Goal: Task Accomplishment & Management: Manage account settings

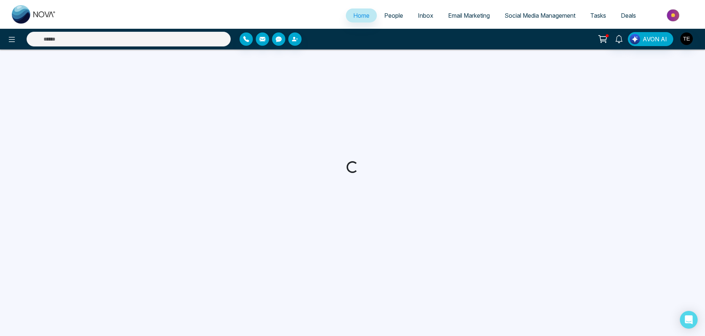
select select "*"
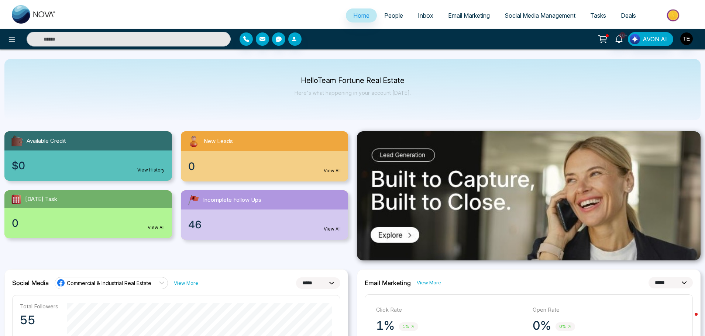
click at [391, 17] on span "People" at bounding box center [393, 15] width 19 height 7
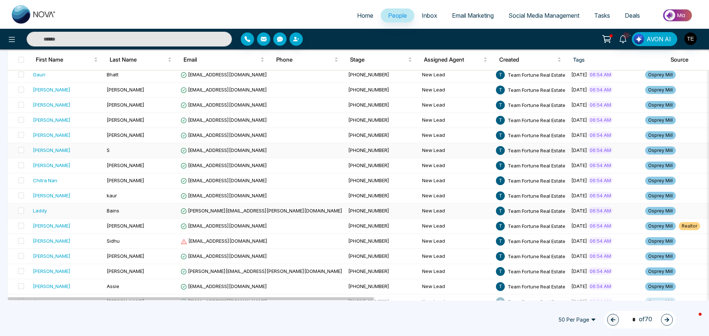
scroll to position [609, 0]
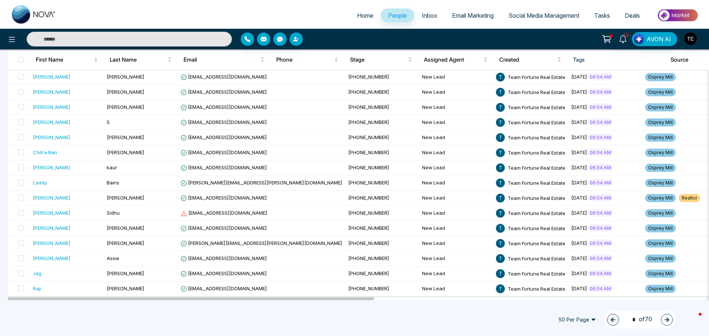
click at [422, 13] on span "Inbox" at bounding box center [430, 15] width 16 height 7
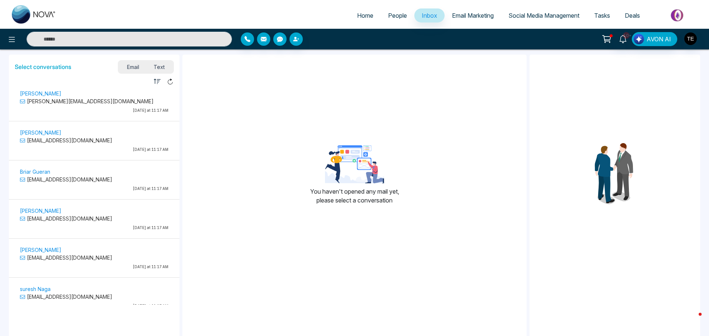
scroll to position [2432, 0]
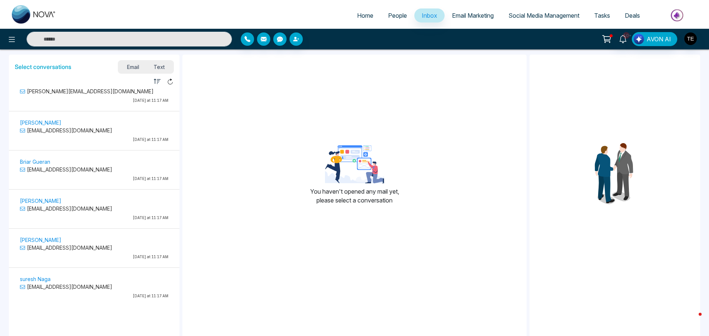
click at [393, 15] on span "People" at bounding box center [397, 15] width 19 height 7
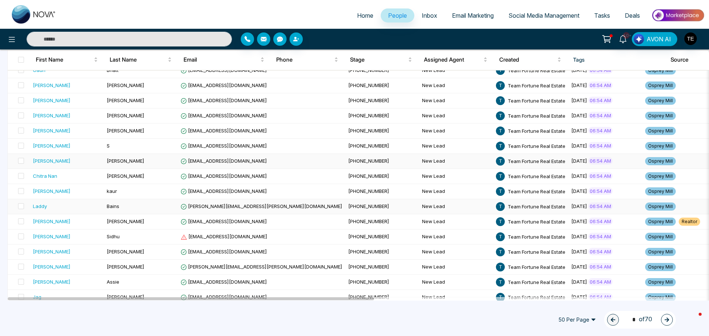
scroll to position [609, 0]
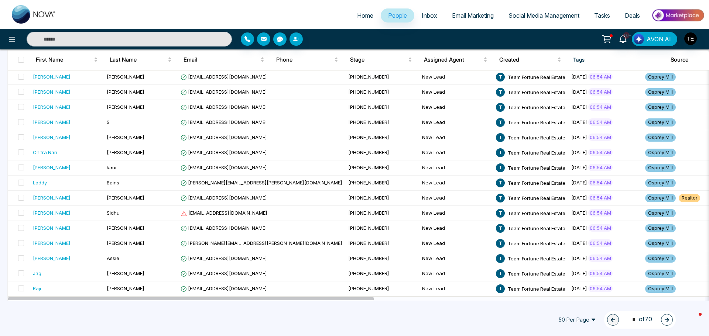
click at [669, 318] on icon "button" at bounding box center [666, 320] width 5 height 5
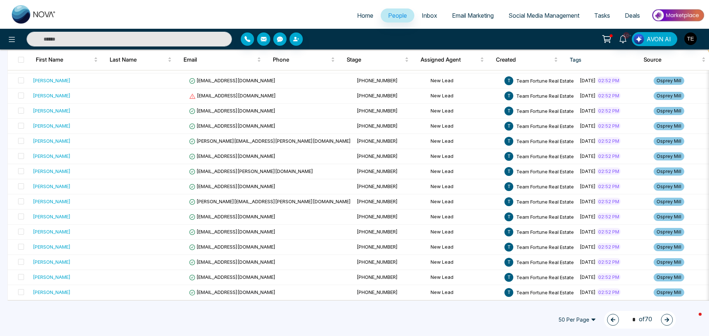
click at [666, 320] on icon "button" at bounding box center [667, 320] width 4 height 4
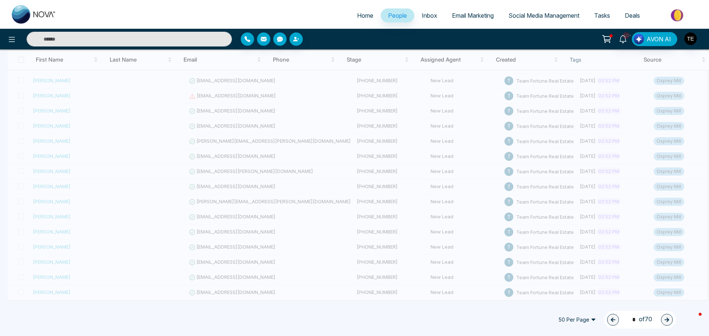
type input "*"
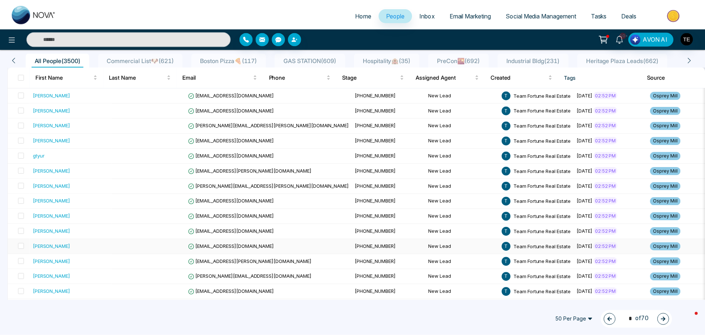
scroll to position [0, 0]
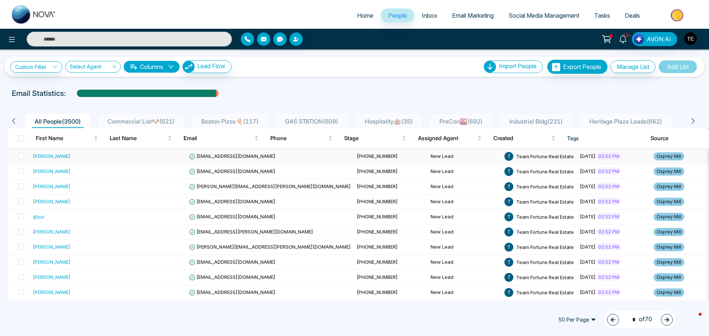
click at [140, 157] on td at bounding box center [149, 156] width 74 height 15
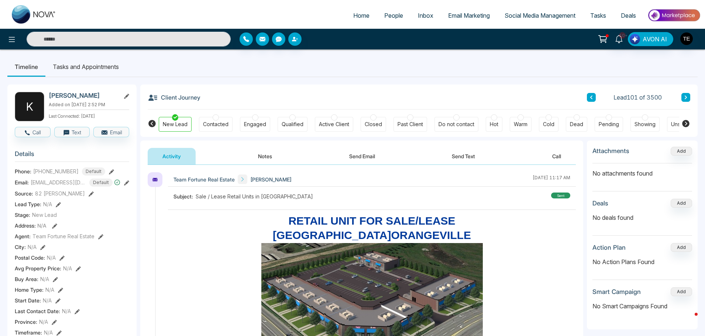
click at [685, 99] on icon at bounding box center [686, 97] width 4 height 4
click at [684, 99] on icon at bounding box center [686, 97] width 4 height 4
click at [685, 97] on icon at bounding box center [686, 97] width 4 height 4
click at [686, 98] on icon at bounding box center [686, 98] width 2 height 4
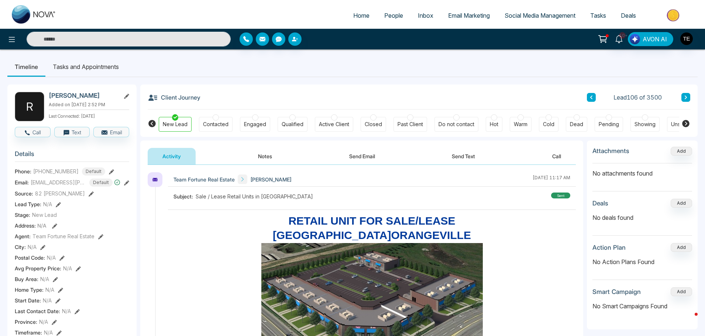
click at [107, 38] on input "text" at bounding box center [129, 39] width 204 height 15
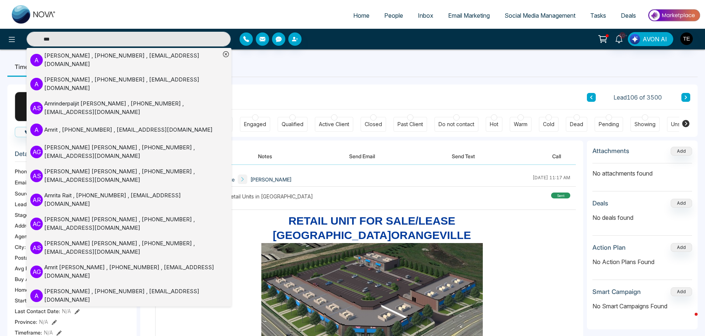
type input "***"
click at [241, 79] on div "R [PERSON_NAME] Added on [DATE] 2:52 PM Last Connected: [DATE] Call Text Email …" at bounding box center [352, 341] width 690 height 528
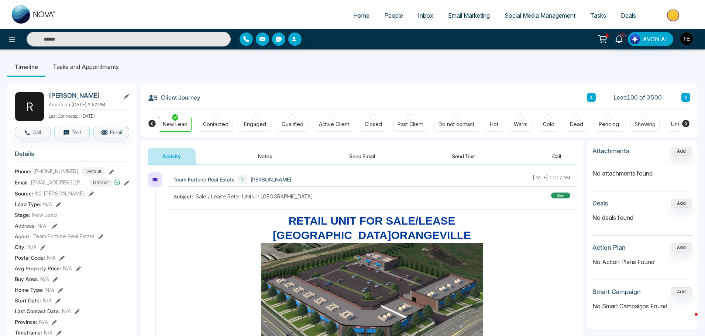
type input "***"
click at [65, 35] on input "***" at bounding box center [129, 39] width 204 height 15
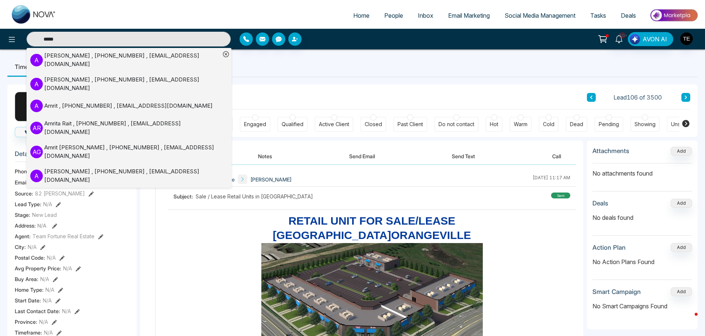
type input "*****"
click at [66, 168] on div "[PERSON_NAME] , [PHONE_NUMBER] , [EMAIL_ADDRESS][DOMAIN_NAME]" at bounding box center [132, 176] width 176 height 17
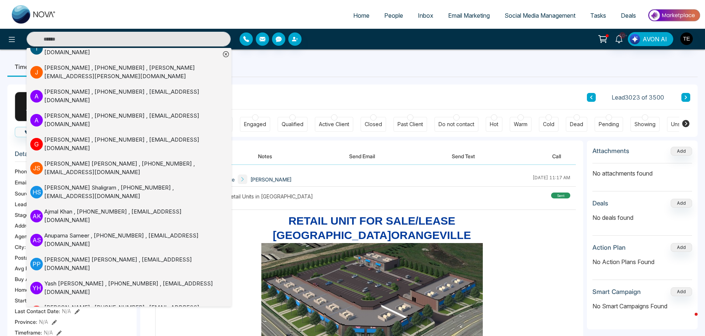
click at [686, 99] on icon at bounding box center [686, 97] width 4 height 4
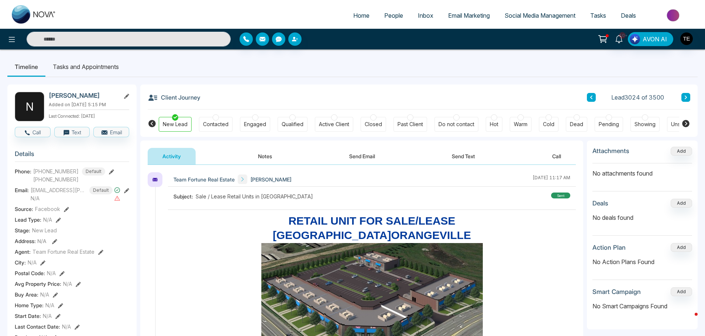
click at [686, 99] on icon at bounding box center [686, 97] width 4 height 4
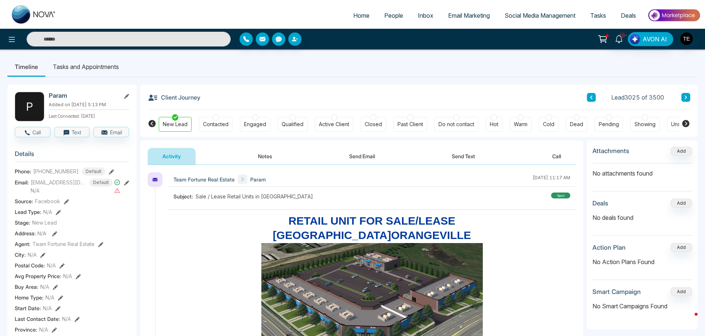
click at [684, 96] on icon at bounding box center [686, 97] width 4 height 4
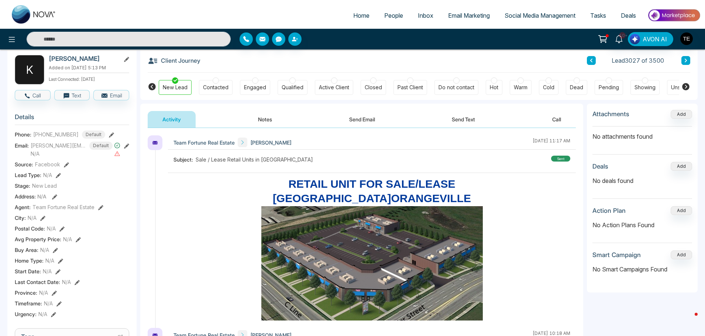
click at [685, 61] on icon at bounding box center [686, 60] width 4 height 4
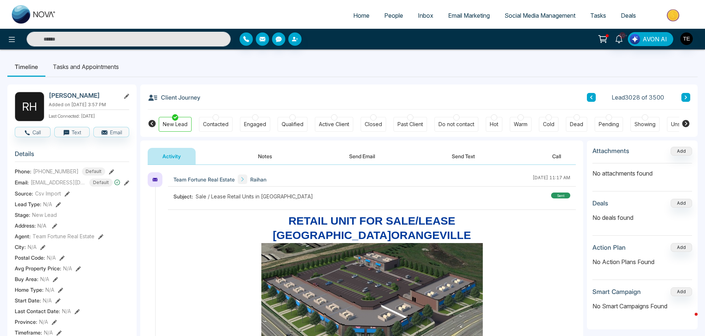
click at [684, 98] on icon at bounding box center [686, 97] width 4 height 4
click at [683, 98] on button at bounding box center [686, 97] width 9 height 9
click at [685, 95] on icon at bounding box center [686, 97] width 4 height 4
click at [684, 96] on icon at bounding box center [686, 97] width 4 height 4
click at [261, 154] on button "Notes" at bounding box center [265, 156] width 44 height 17
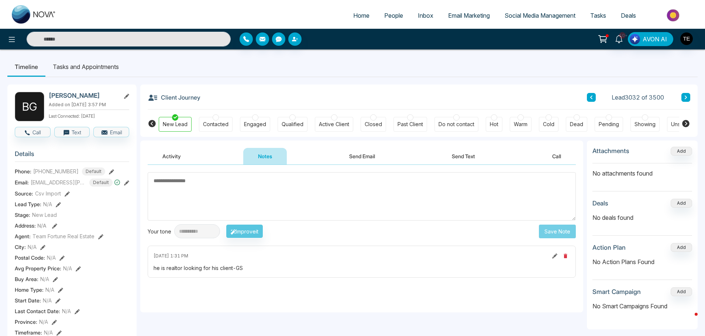
click at [687, 99] on icon at bounding box center [686, 97] width 4 height 4
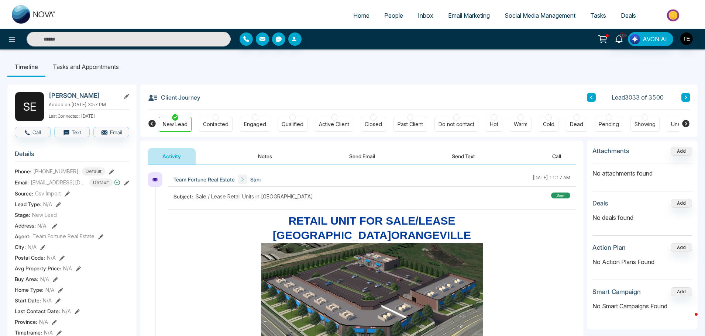
click at [685, 98] on icon at bounding box center [686, 97] width 4 height 4
click at [684, 98] on icon at bounding box center [686, 97] width 4 height 4
click at [261, 154] on button "Notes" at bounding box center [265, 156] width 44 height 17
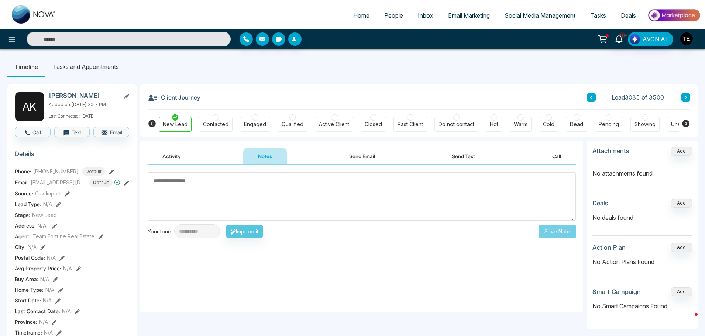
click at [683, 96] on button at bounding box center [686, 97] width 9 height 9
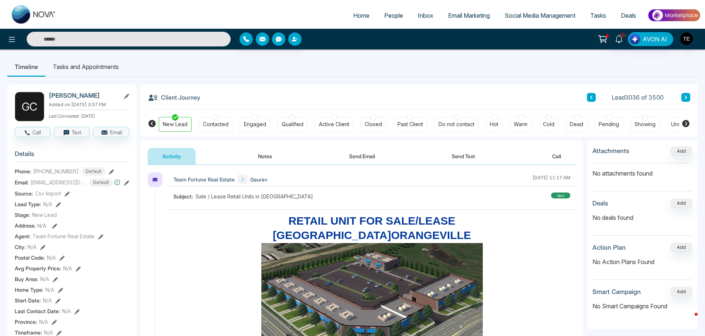
click at [266, 156] on button "Notes" at bounding box center [265, 156] width 44 height 17
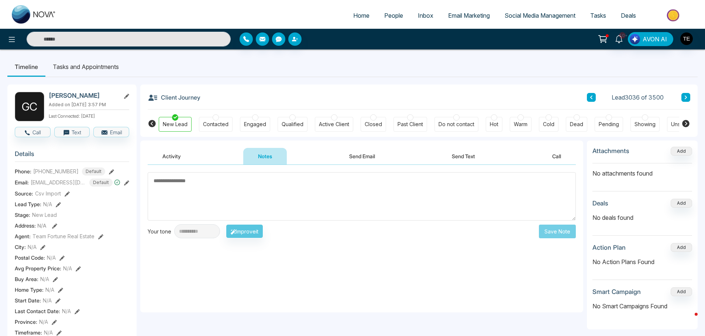
click at [686, 99] on icon at bounding box center [686, 97] width 4 height 4
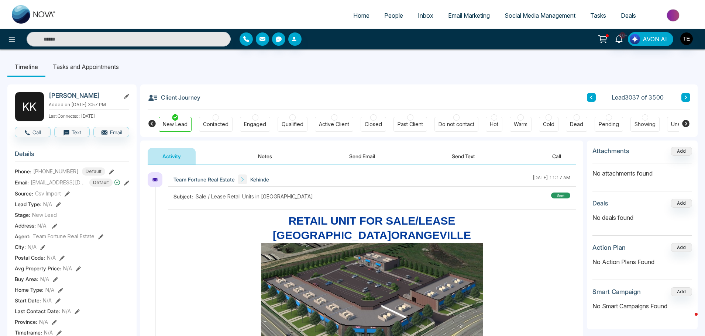
click at [685, 97] on icon at bounding box center [686, 97] width 4 height 4
click at [685, 96] on icon at bounding box center [686, 97] width 4 height 4
click at [686, 97] on icon at bounding box center [686, 98] width 2 height 4
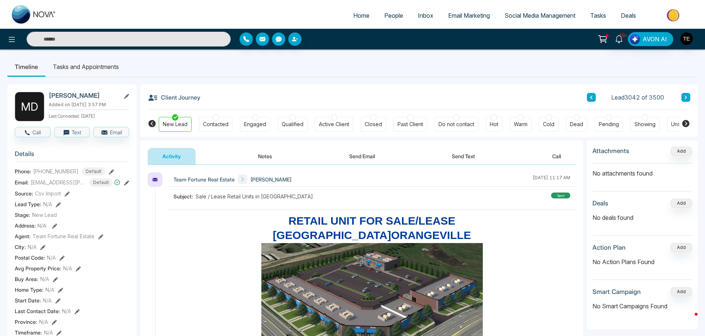
click at [262, 154] on button "Notes" at bounding box center [265, 156] width 44 height 17
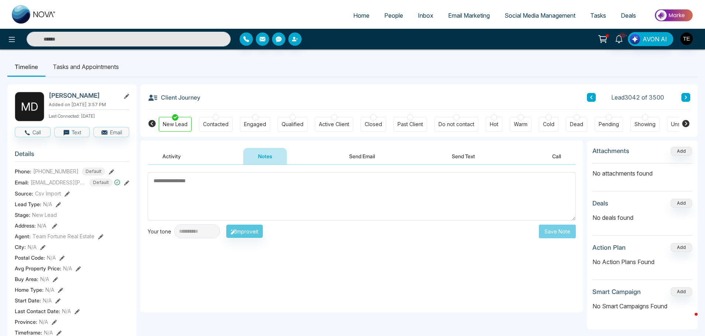
click at [590, 97] on icon at bounding box center [592, 97] width 4 height 4
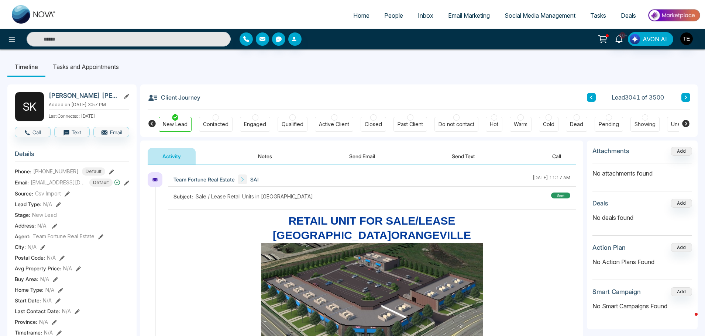
click at [102, 38] on input "text" at bounding box center [129, 39] width 204 height 15
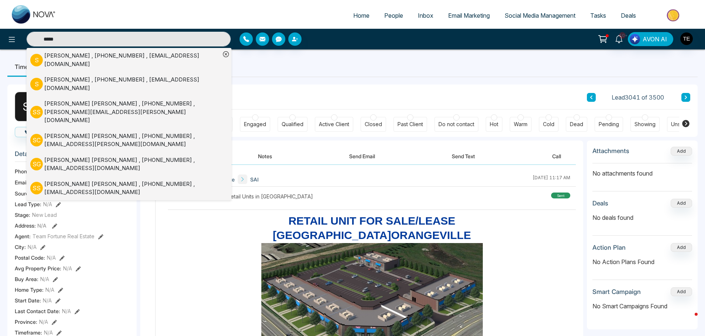
type input "*****"
click at [65, 156] on div "[PERSON_NAME] , [PHONE_NUMBER] , [EMAIL_ADDRESS][DOMAIN_NAME]" at bounding box center [132, 164] width 176 height 17
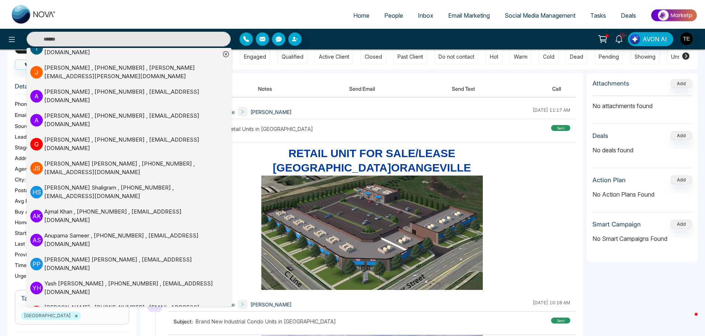
scroll to position [74, 0]
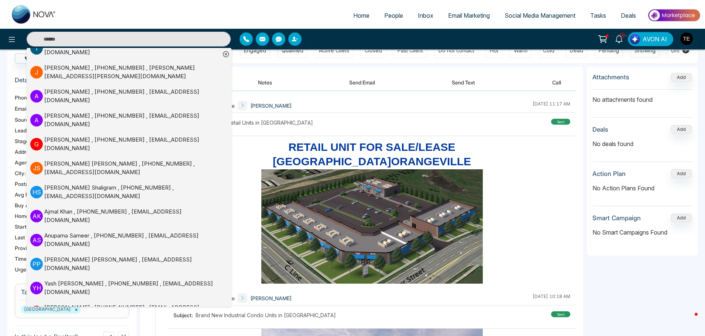
click at [224, 52] on icon at bounding box center [226, 54] width 6 height 6
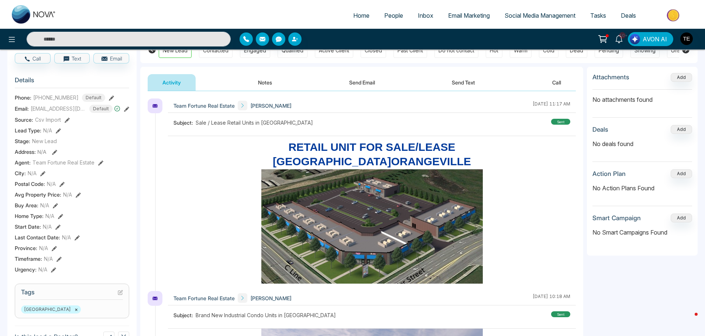
scroll to position [0, 0]
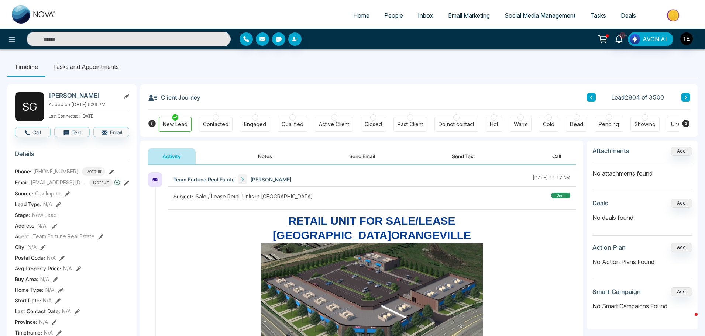
click at [265, 156] on button "Notes" at bounding box center [265, 156] width 44 height 17
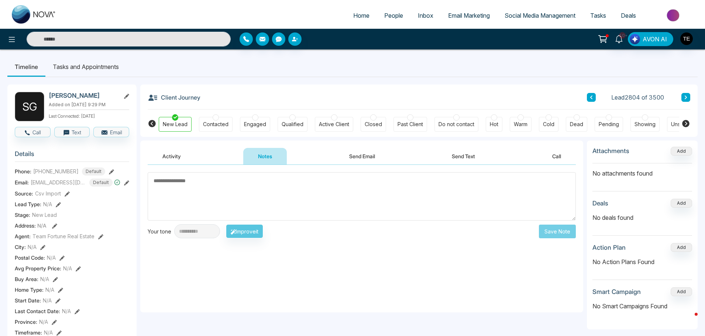
click at [171, 123] on div "New Lead" at bounding box center [175, 124] width 25 height 7
click at [685, 96] on icon at bounding box center [686, 98] width 2 height 4
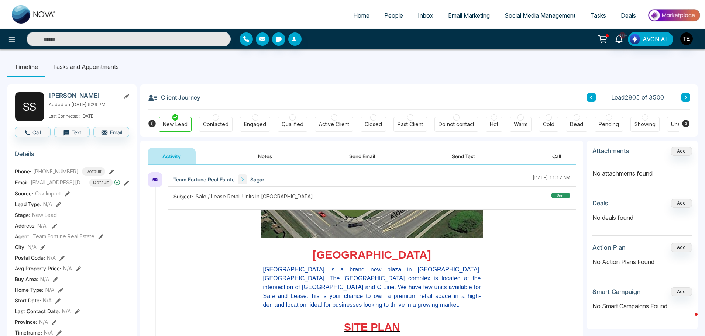
click at [685, 95] on icon at bounding box center [686, 97] width 4 height 4
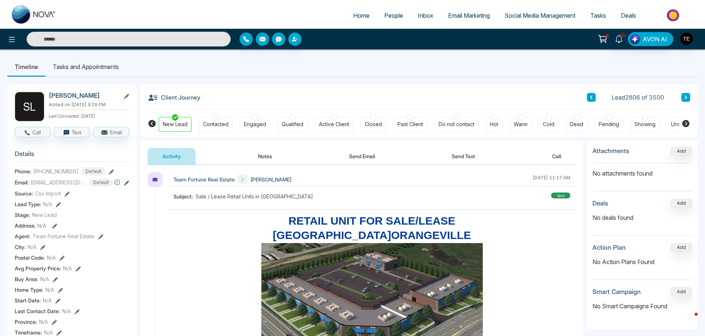
click at [683, 97] on button at bounding box center [686, 97] width 9 height 9
click at [684, 96] on icon at bounding box center [686, 97] width 4 height 4
click at [685, 92] on div "Client Journey Lead 2809 of 3500" at bounding box center [419, 97] width 543 height 25
click at [683, 98] on button at bounding box center [686, 97] width 9 height 9
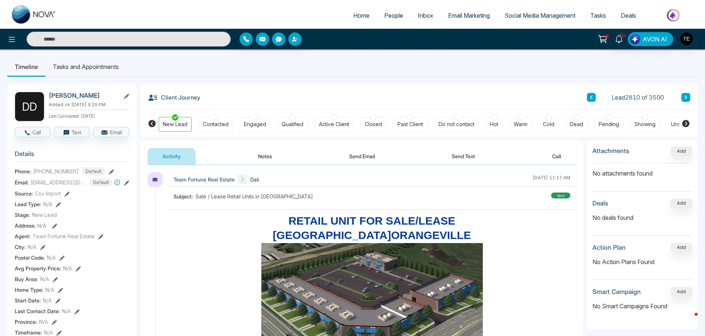
click at [685, 95] on button at bounding box center [686, 97] width 9 height 9
click at [686, 97] on icon at bounding box center [686, 98] width 2 height 4
click at [685, 95] on button at bounding box center [686, 97] width 9 height 9
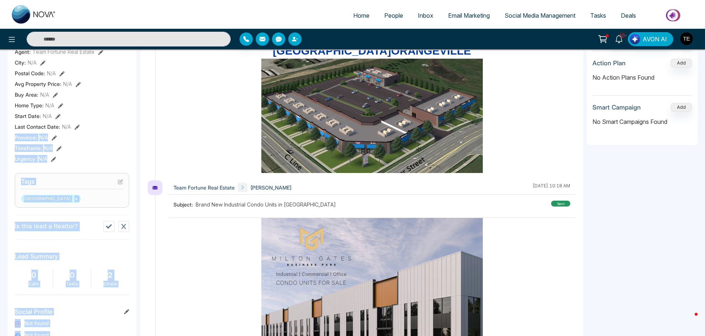
drag, startPoint x: 121, startPoint y: 129, endPoint x: 144, endPoint y: 139, distance: 24.4
click at [141, 139] on div "S M [PERSON_NAME] Added on [DATE] 9:29 PM Last Connected: [DATE] Call Text Emai…" at bounding box center [352, 157] width 690 height 528
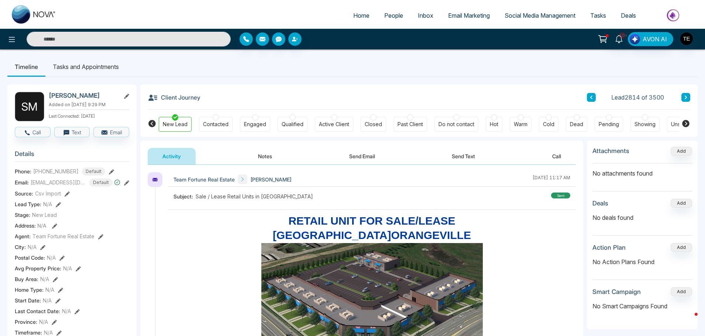
click at [686, 99] on icon at bounding box center [686, 98] width 2 height 4
click at [684, 96] on button at bounding box center [686, 97] width 9 height 9
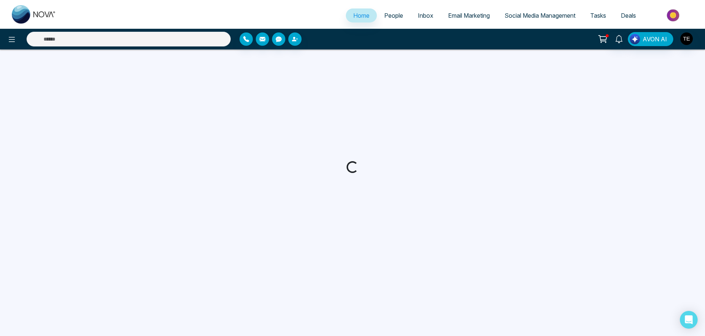
select select "*"
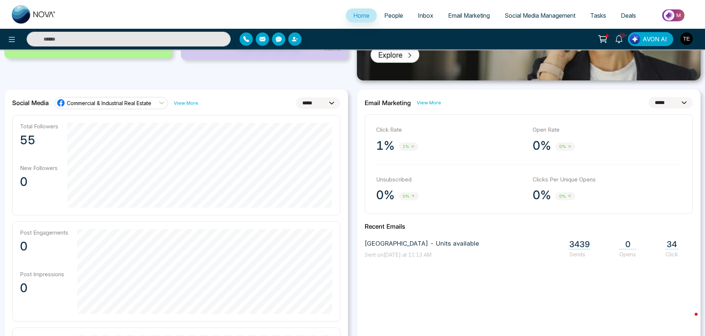
scroll to position [185, 0]
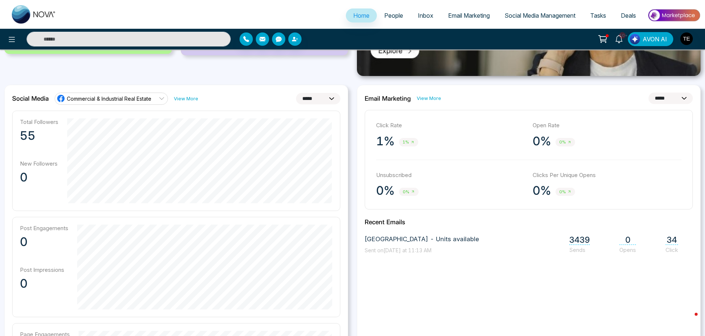
click at [418, 18] on span "Inbox" at bounding box center [426, 15] width 16 height 7
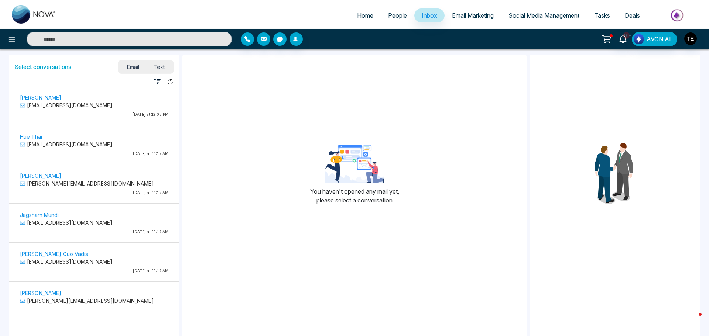
click at [391, 15] on span "People" at bounding box center [397, 15] width 19 height 7
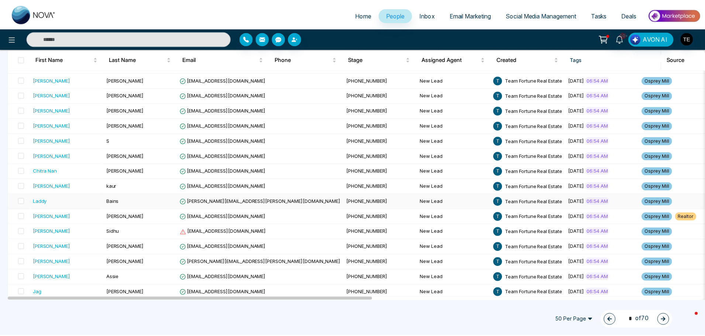
scroll to position [609, 0]
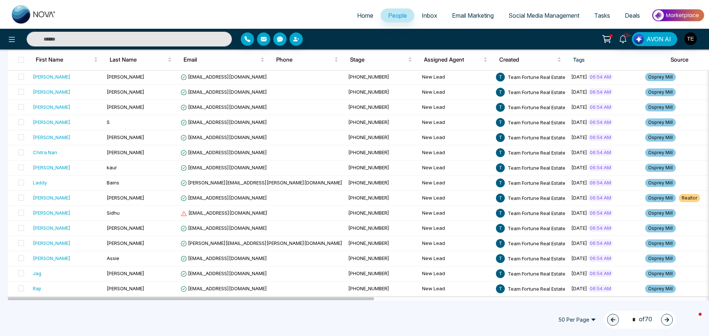
click at [357, 13] on span "Home" at bounding box center [365, 15] width 16 height 7
select select "*"
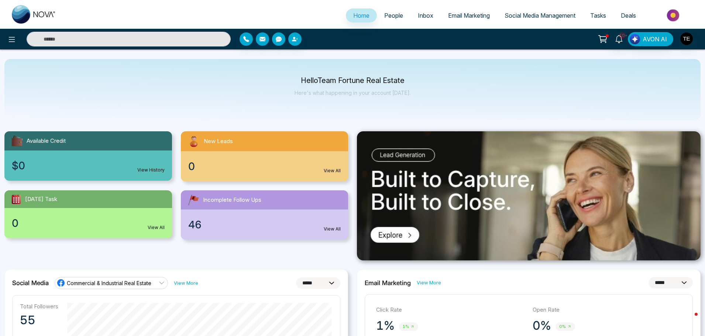
click at [62, 40] on input "text" at bounding box center [129, 39] width 204 height 15
type input "*"
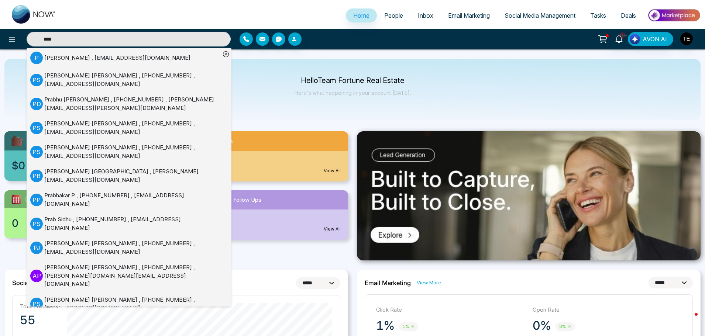
type input "****"
click at [76, 240] on div "Prabhjot Jhajj , +14166593322 , ravjhajj@trusthiresolutions.ca" at bounding box center [132, 248] width 176 height 17
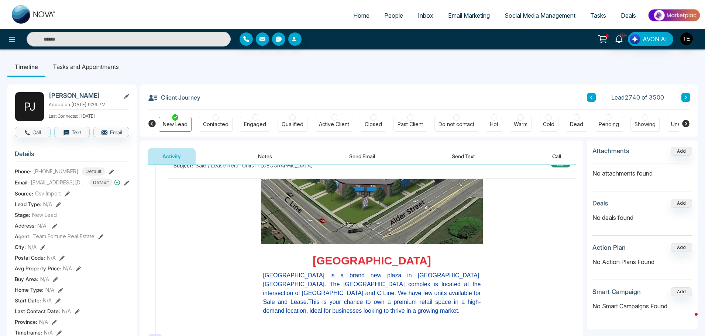
scroll to position [74, 0]
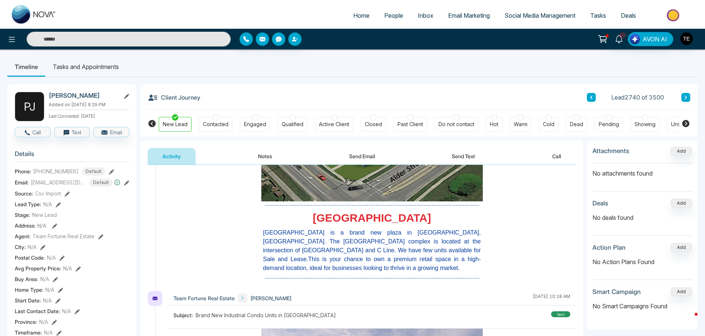
click at [684, 98] on icon at bounding box center [686, 97] width 4 height 4
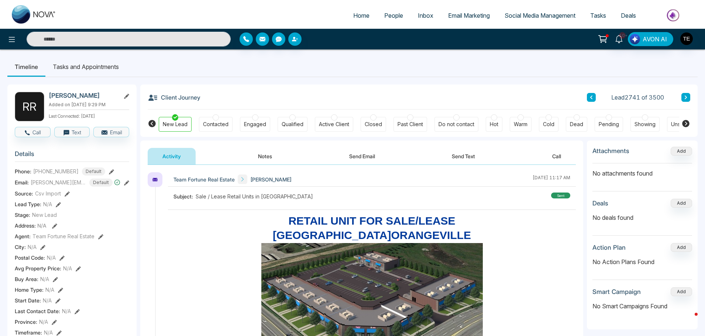
click at [686, 99] on icon at bounding box center [686, 98] width 2 height 4
click at [684, 96] on icon at bounding box center [686, 97] width 4 height 4
click at [264, 157] on button "Notes" at bounding box center [265, 156] width 44 height 17
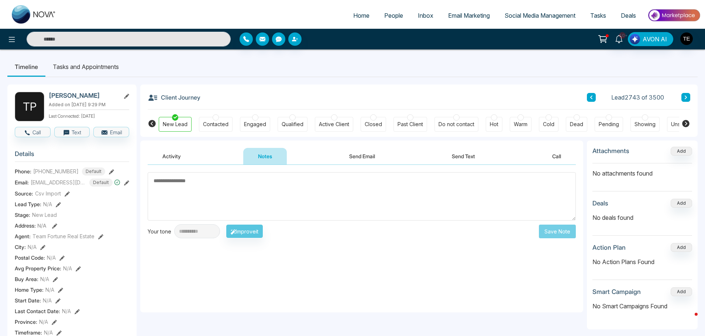
click at [686, 97] on icon at bounding box center [686, 98] width 2 height 4
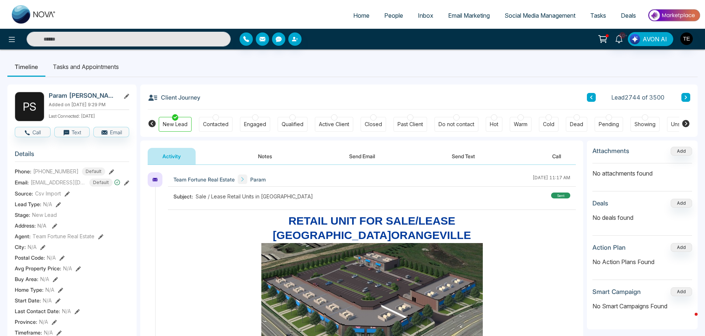
click at [684, 96] on icon at bounding box center [686, 97] width 4 height 4
click at [686, 97] on icon at bounding box center [686, 98] width 2 height 4
click at [684, 96] on icon at bounding box center [686, 97] width 4 height 4
click at [685, 99] on icon at bounding box center [686, 98] width 2 height 4
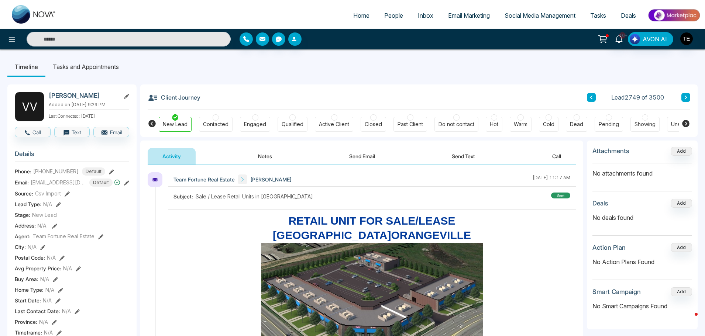
click at [686, 96] on icon at bounding box center [686, 97] width 4 height 4
click at [683, 97] on button at bounding box center [686, 97] width 9 height 9
click at [686, 96] on icon at bounding box center [686, 97] width 4 height 4
click at [684, 95] on icon at bounding box center [686, 97] width 4 height 4
click at [685, 95] on icon at bounding box center [686, 97] width 4 height 4
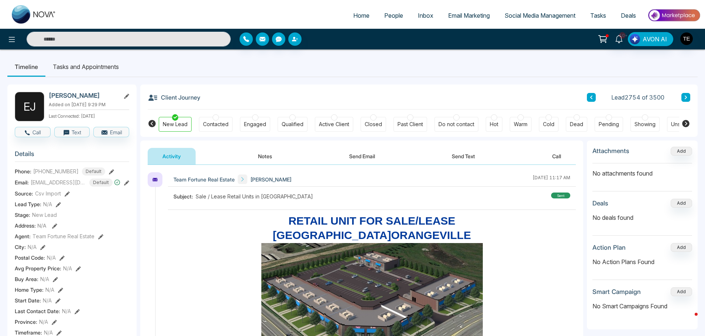
click at [686, 98] on icon at bounding box center [686, 98] width 2 height 4
click at [682, 95] on button at bounding box center [686, 97] width 9 height 9
click at [686, 97] on icon at bounding box center [686, 98] width 2 height 4
click at [263, 158] on button "Notes" at bounding box center [265, 156] width 44 height 17
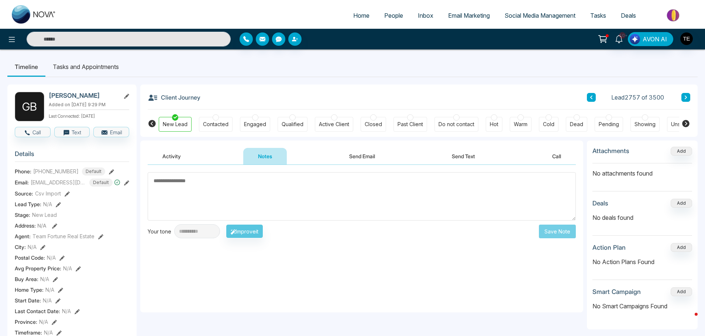
click at [685, 98] on icon at bounding box center [686, 97] width 4 height 4
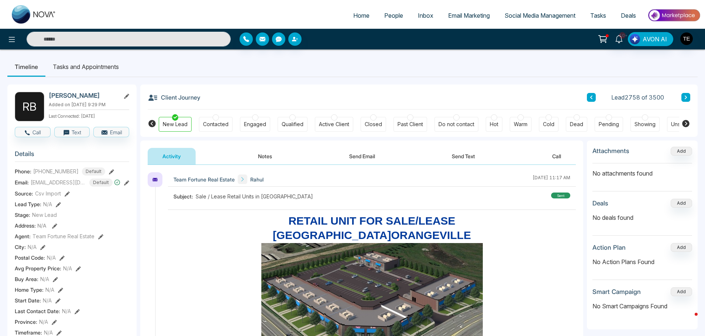
click at [73, 40] on input "text" at bounding box center [129, 39] width 204 height 15
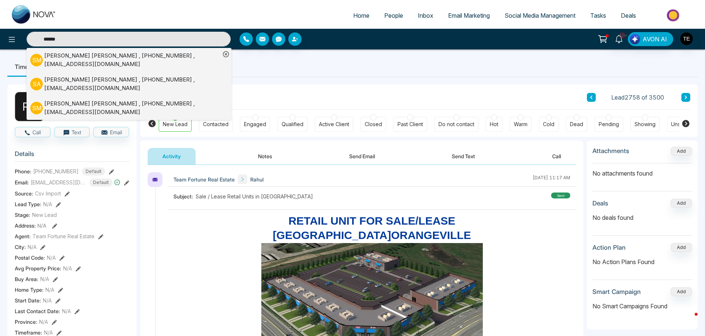
type input "******"
drag, startPoint x: 65, startPoint y: 47, endPoint x: 69, endPoint y: 61, distance: 14.1
click at [67, 49] on div "****** S M Sarfraz Maredia , +17057376439 , safumaredia@gmail.com S A Sarfraz A…" at bounding box center [352, 39] width 705 height 21
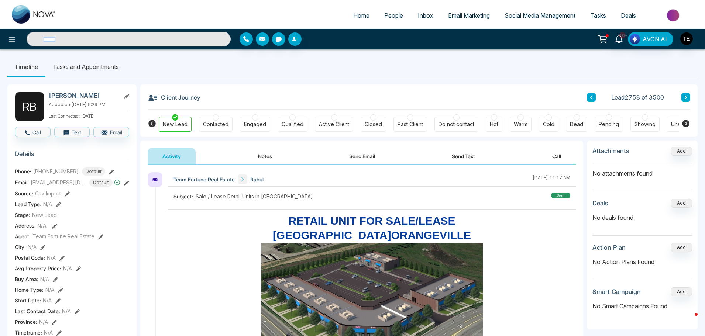
type input "******"
click at [69, 39] on input "******" at bounding box center [129, 39] width 204 height 15
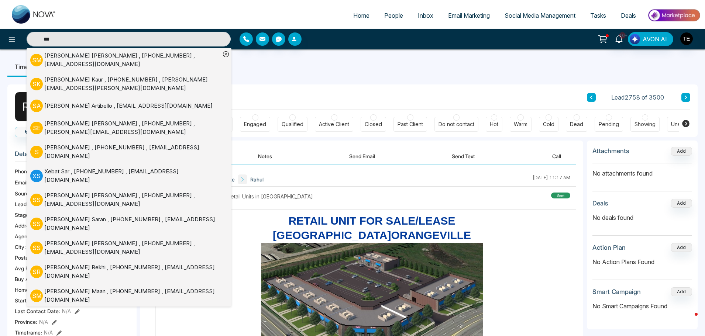
type input "***"
click at [63, 58] on div "Sarfraz Maredia , +17057376439 , safumaredia@gmail.com" at bounding box center [132, 60] width 176 height 17
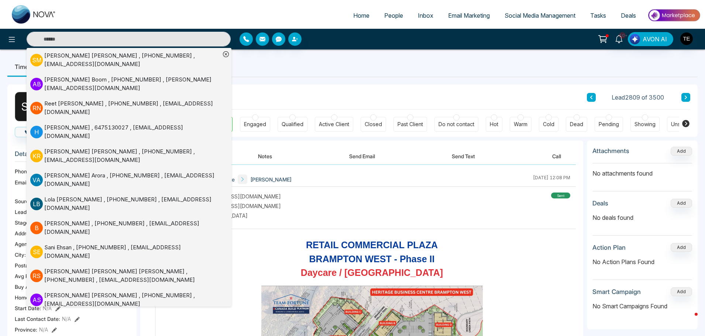
click at [85, 59] on div "Sarfraz Maredia , +17057376439 , safumaredia@gmail.com" at bounding box center [132, 60] width 176 height 17
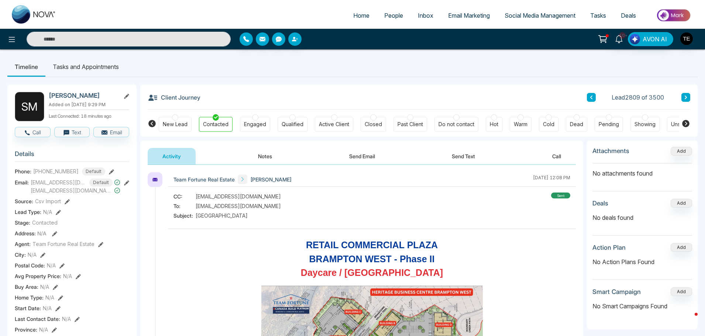
click at [421, 17] on span "Inbox" at bounding box center [426, 15] width 16 height 7
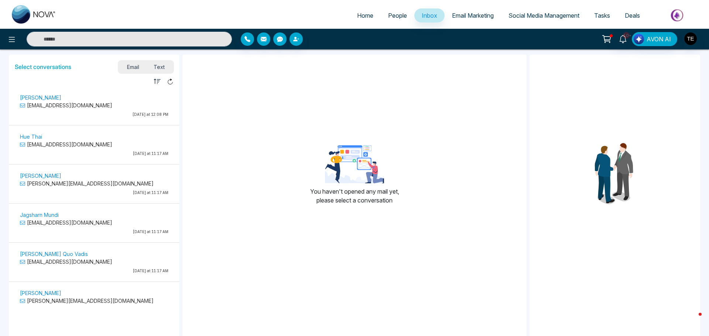
click at [394, 15] on span "People" at bounding box center [397, 15] width 19 height 7
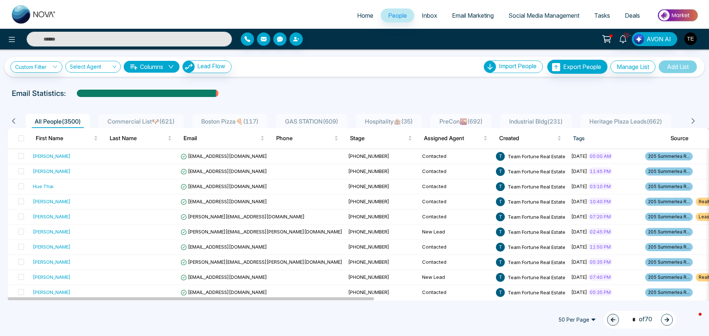
click at [80, 41] on input "text" at bounding box center [129, 39] width 205 height 15
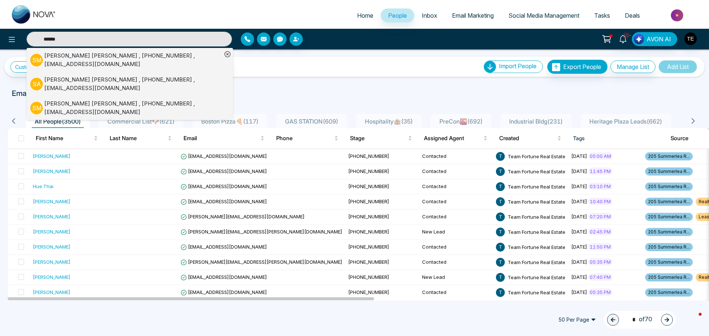
type input "******"
click at [75, 58] on div "Sarfraz Maredia , +17057376439 , safumaredia@gmail.com" at bounding box center [133, 60] width 178 height 17
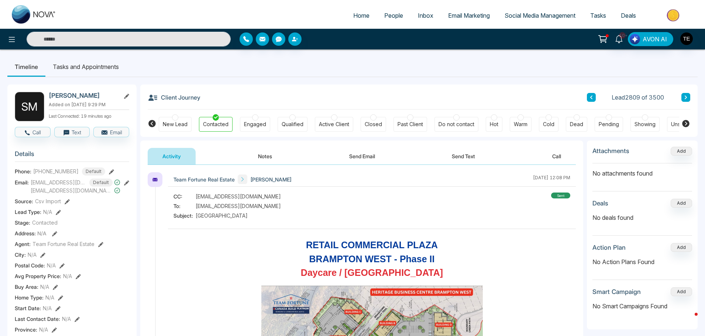
click at [685, 97] on icon at bounding box center [686, 97] width 4 height 4
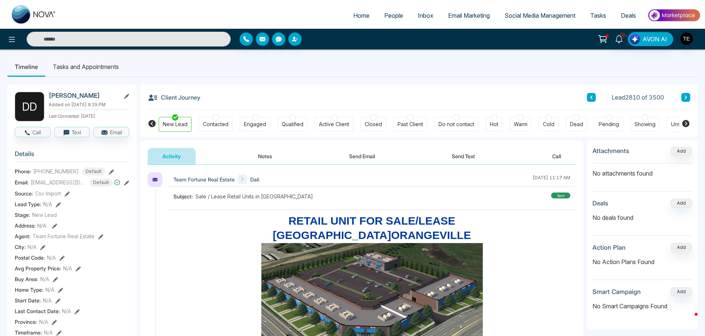
click at [684, 97] on icon at bounding box center [686, 97] width 4 height 4
click at [685, 97] on icon at bounding box center [686, 97] width 4 height 4
click at [686, 97] on icon at bounding box center [686, 98] width 2 height 4
click at [685, 99] on icon at bounding box center [686, 97] width 4 height 4
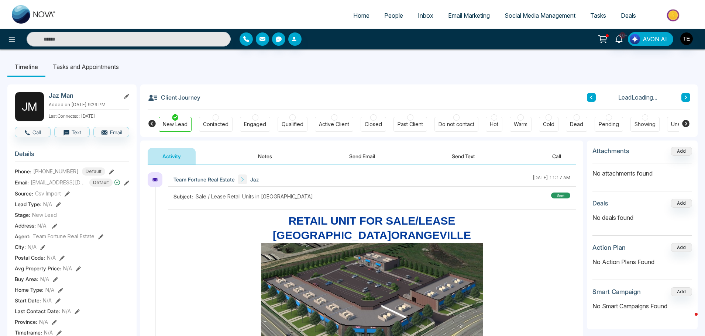
click at [684, 97] on icon at bounding box center [686, 97] width 4 height 4
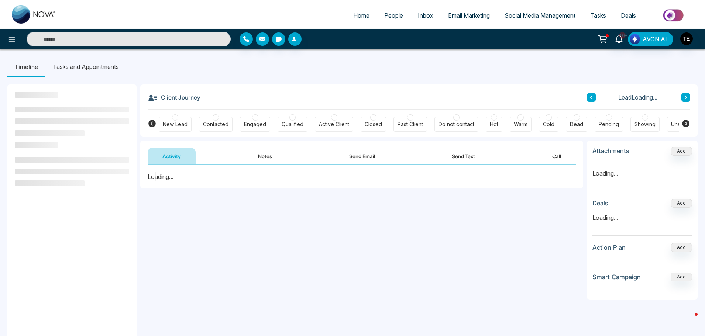
click at [384, 13] on span "People" at bounding box center [393, 15] width 19 height 7
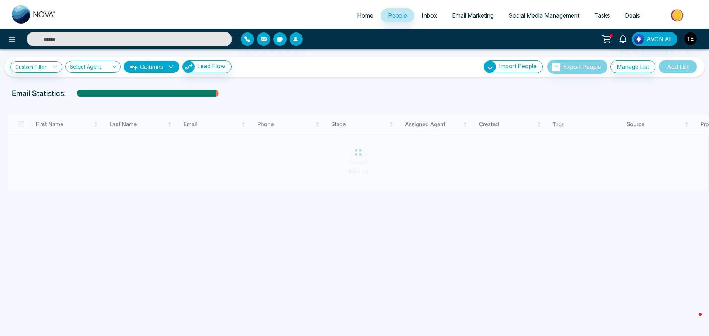
click at [76, 38] on input "text" at bounding box center [129, 39] width 205 height 15
type input "*"
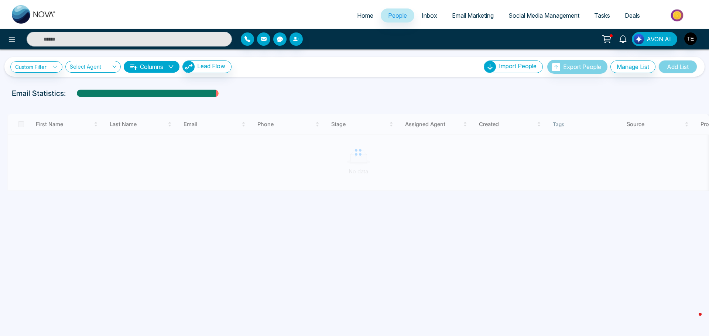
click at [422, 13] on span "Inbox" at bounding box center [430, 15] width 16 height 7
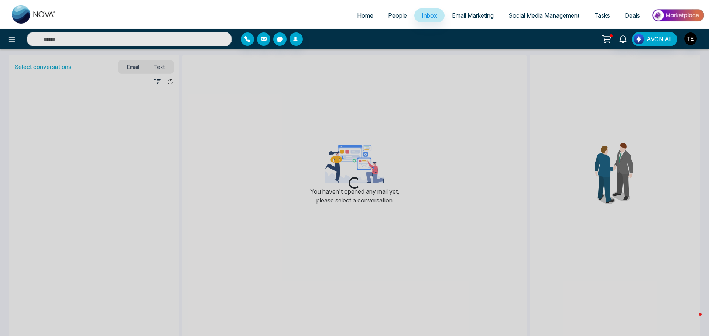
click at [357, 14] on span "Home" at bounding box center [365, 15] width 16 height 7
select select "*"
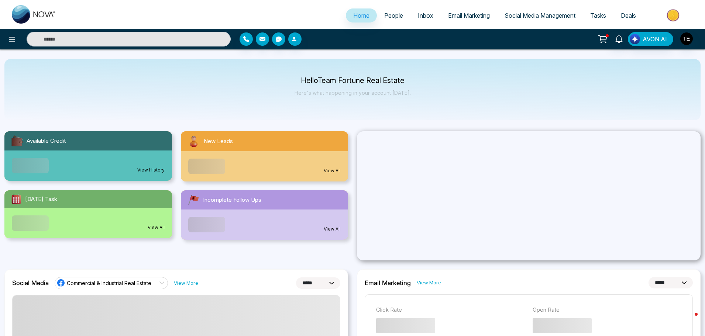
click at [385, 12] on span "People" at bounding box center [393, 15] width 19 height 7
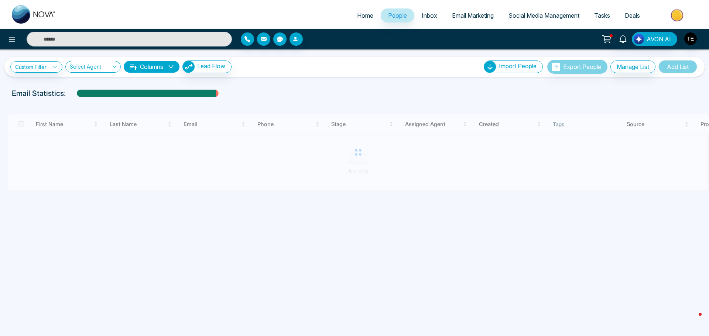
click at [46, 39] on input "text" at bounding box center [129, 39] width 205 height 15
type input "*"
click at [50, 123] on div at bounding box center [358, 152] width 702 height 77
click at [261, 125] on div at bounding box center [358, 152] width 702 height 77
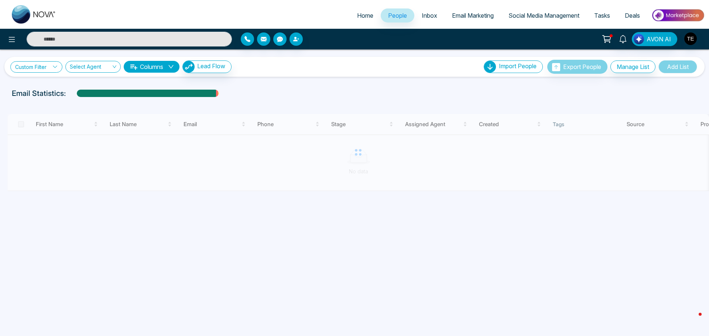
click at [54, 65] on icon at bounding box center [54, 66] width 5 height 5
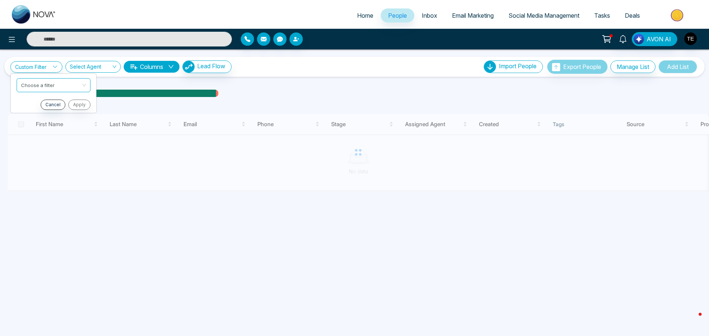
click at [114, 215] on div "Custom Filter Choose a filter Cancel Apply Select Agent Columns Lead Flow Impor…" at bounding box center [354, 174] width 709 height 251
click at [363, 14] on span "Home" at bounding box center [365, 15] width 16 height 7
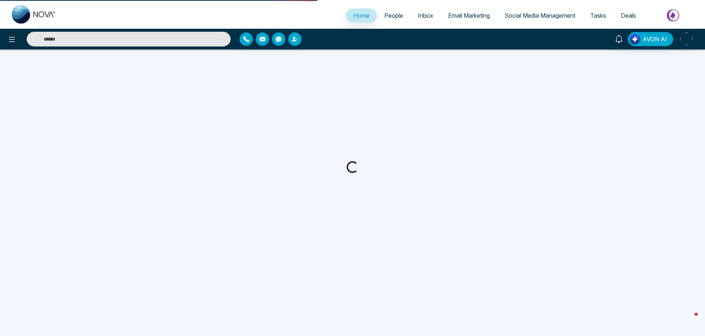
select select "*"
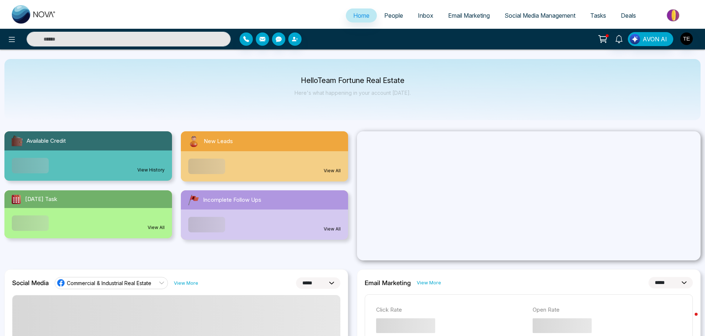
click at [72, 40] on input "text" at bounding box center [129, 39] width 204 height 15
type input "*"
click at [389, 14] on span "People" at bounding box center [393, 15] width 19 height 7
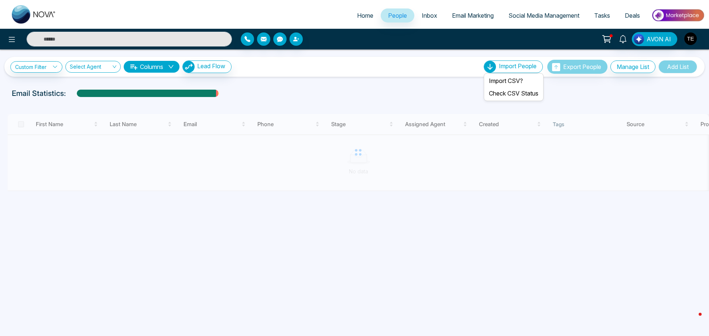
click at [508, 66] on span "Import People" at bounding box center [518, 65] width 38 height 7
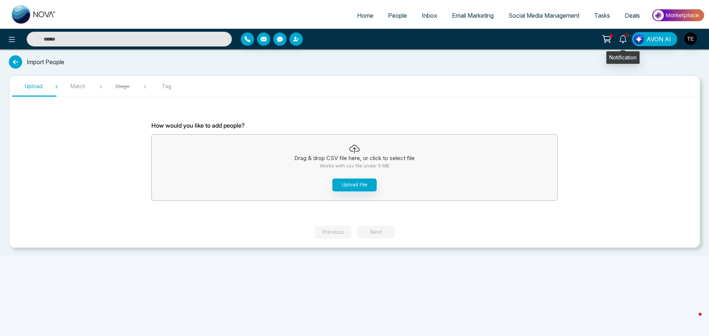
click at [625, 35] on span "10+" at bounding box center [626, 35] width 7 height 7
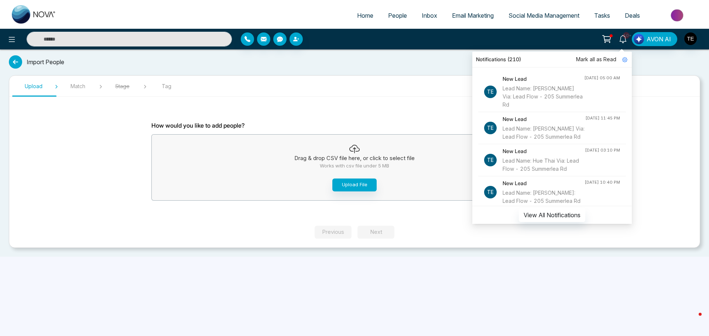
click at [541, 131] on div "Lead Name: Shaifali Kaushik Via: Lead Flow - 205 Summerlea Rd" at bounding box center [543, 133] width 83 height 16
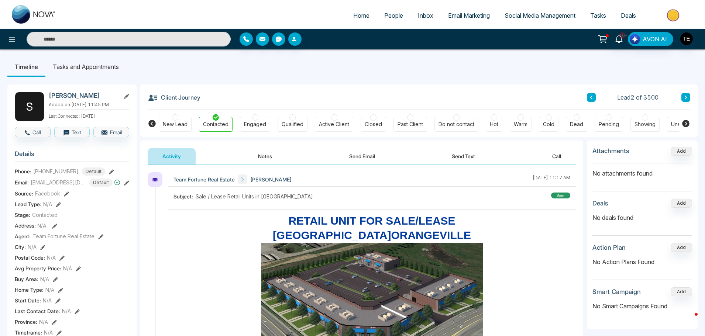
click at [684, 98] on icon at bounding box center [686, 97] width 4 height 4
click at [686, 99] on icon at bounding box center [686, 97] width 4 height 4
click at [684, 97] on icon at bounding box center [686, 97] width 4 height 4
click at [687, 99] on icon at bounding box center [686, 97] width 4 height 4
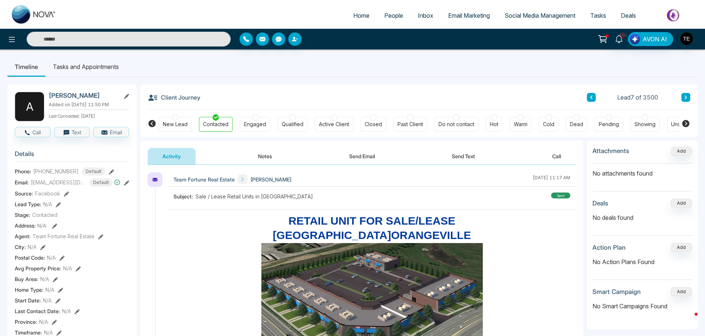
click at [686, 99] on icon at bounding box center [686, 97] width 4 height 4
click at [685, 96] on icon at bounding box center [686, 98] width 2 height 4
click at [685, 99] on icon at bounding box center [686, 98] width 2 height 4
click at [683, 97] on button at bounding box center [686, 97] width 9 height 9
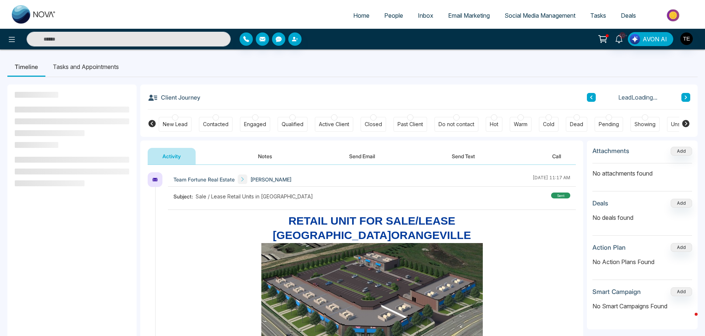
click at [593, 95] on button at bounding box center [591, 97] width 9 height 9
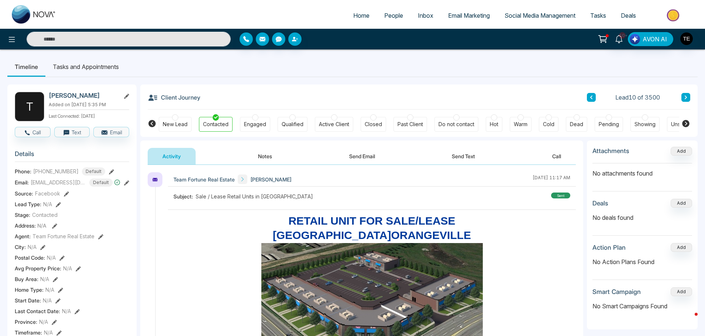
click at [687, 95] on button at bounding box center [686, 97] width 9 height 9
click at [685, 95] on button at bounding box center [686, 97] width 9 height 9
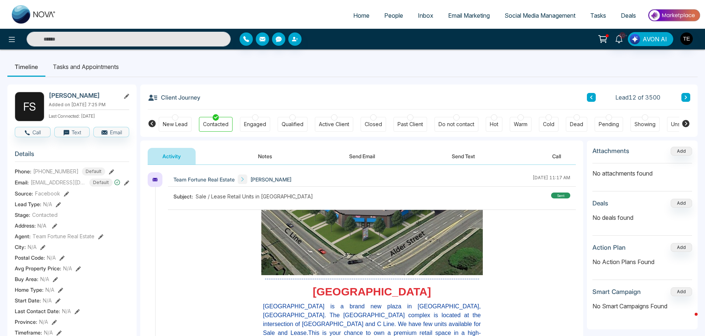
click at [687, 98] on icon at bounding box center [686, 97] width 4 height 4
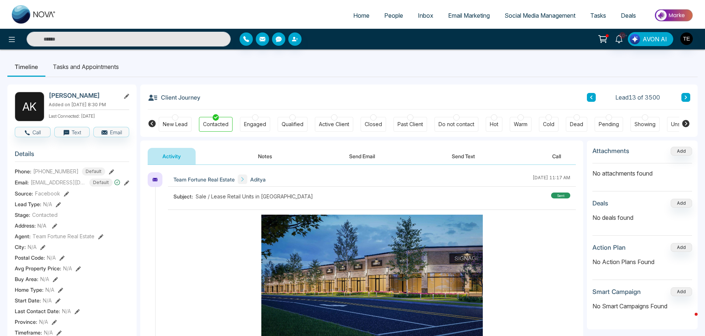
scroll to position [554, 0]
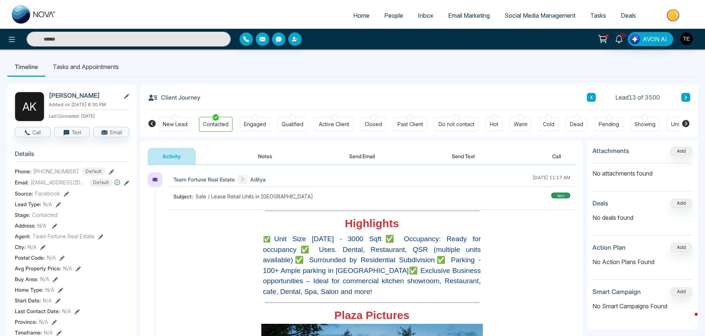
click at [684, 97] on button at bounding box center [686, 97] width 9 height 9
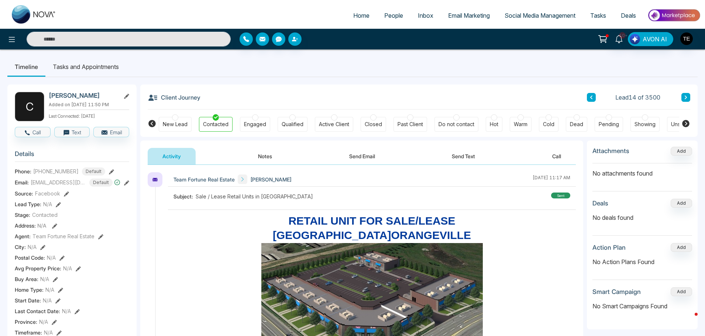
click at [686, 96] on icon at bounding box center [686, 97] width 4 height 4
click at [684, 96] on icon at bounding box center [686, 97] width 4 height 4
click at [687, 96] on icon at bounding box center [686, 97] width 4 height 4
